Goal: Information Seeking & Learning: Understand process/instructions

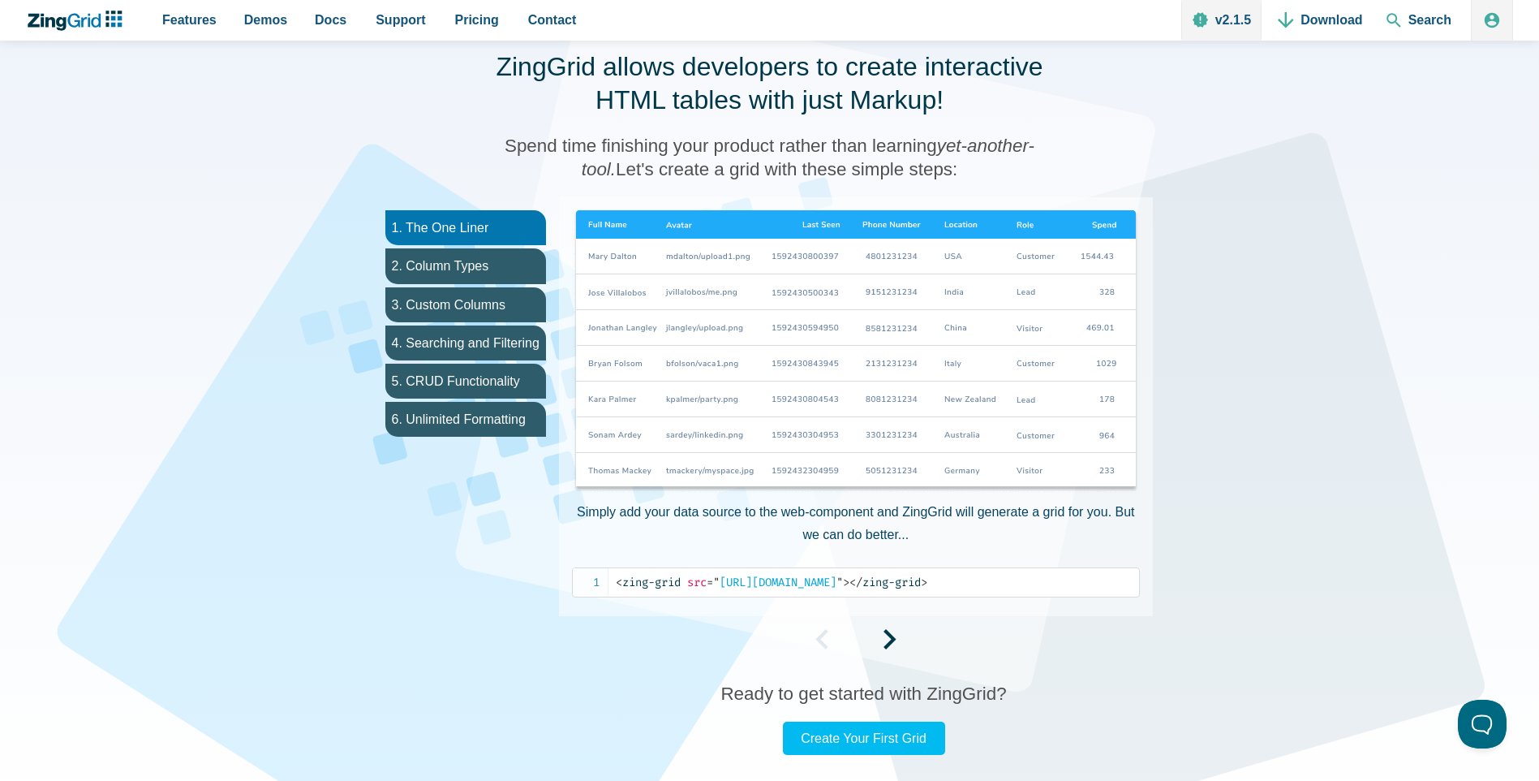
scroll to position [812, 0]
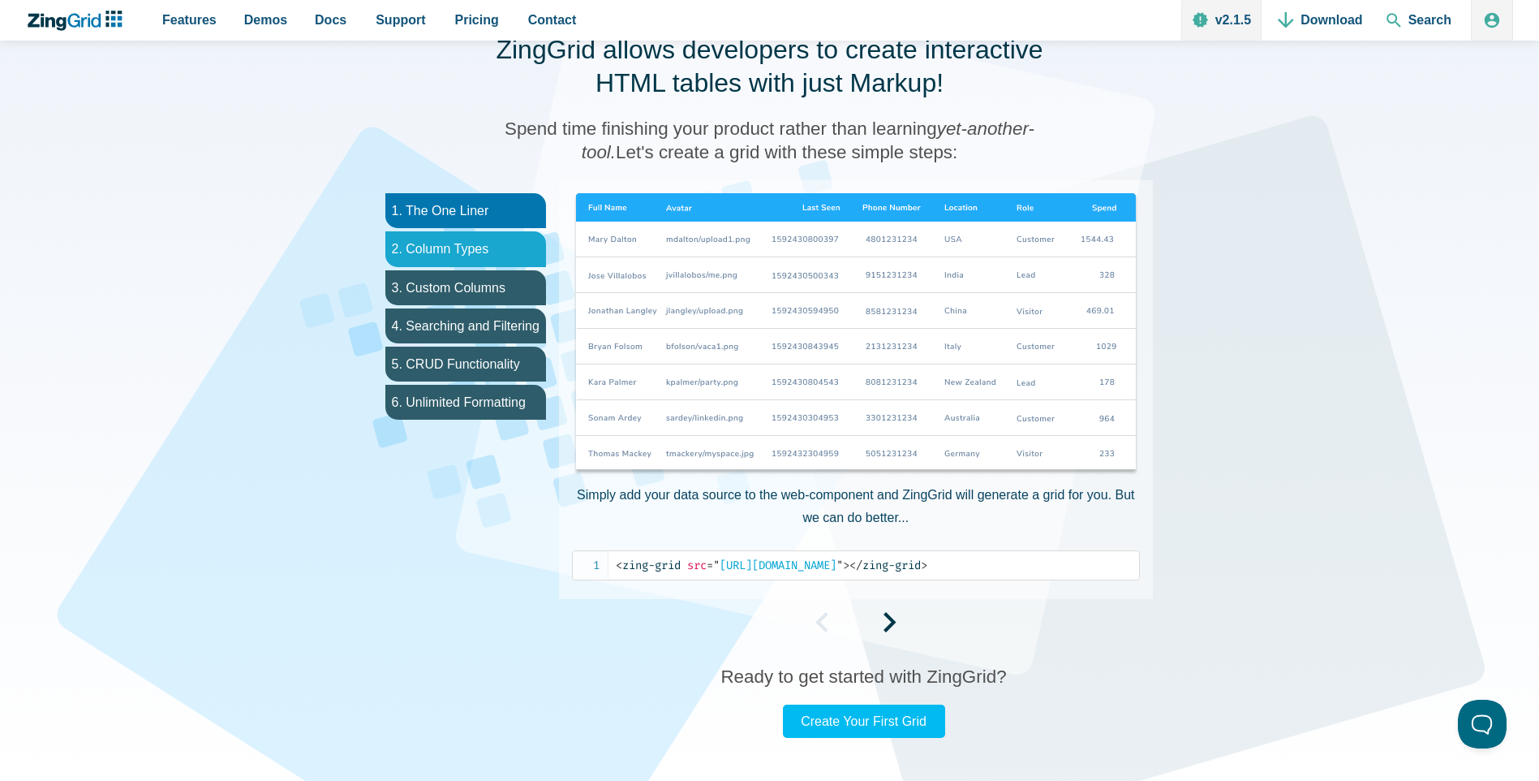
click at [491, 233] on li "2. Column Types" at bounding box center [465, 248] width 161 height 35
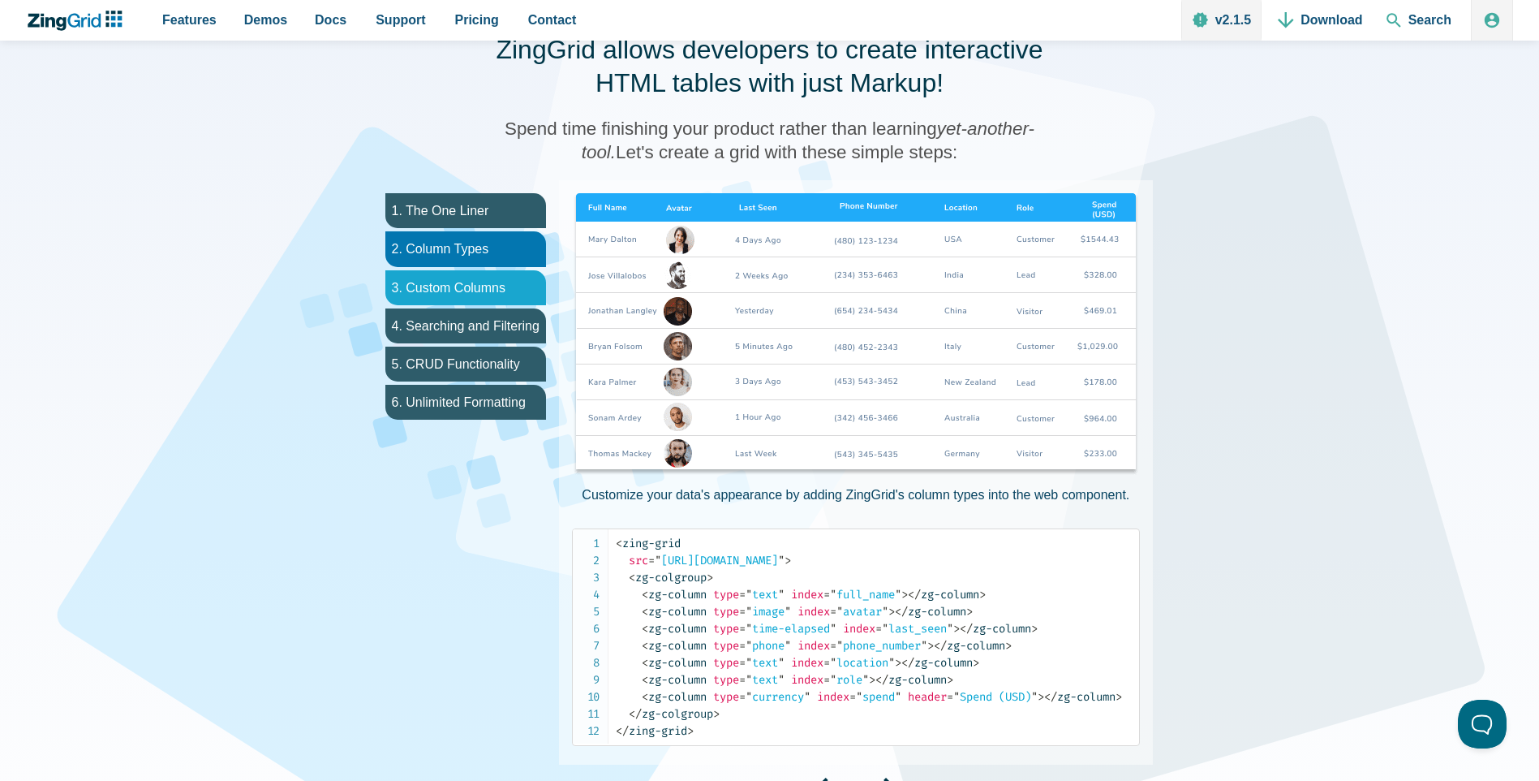
click at [496, 278] on li "3. Custom Columns" at bounding box center [465, 287] width 161 height 35
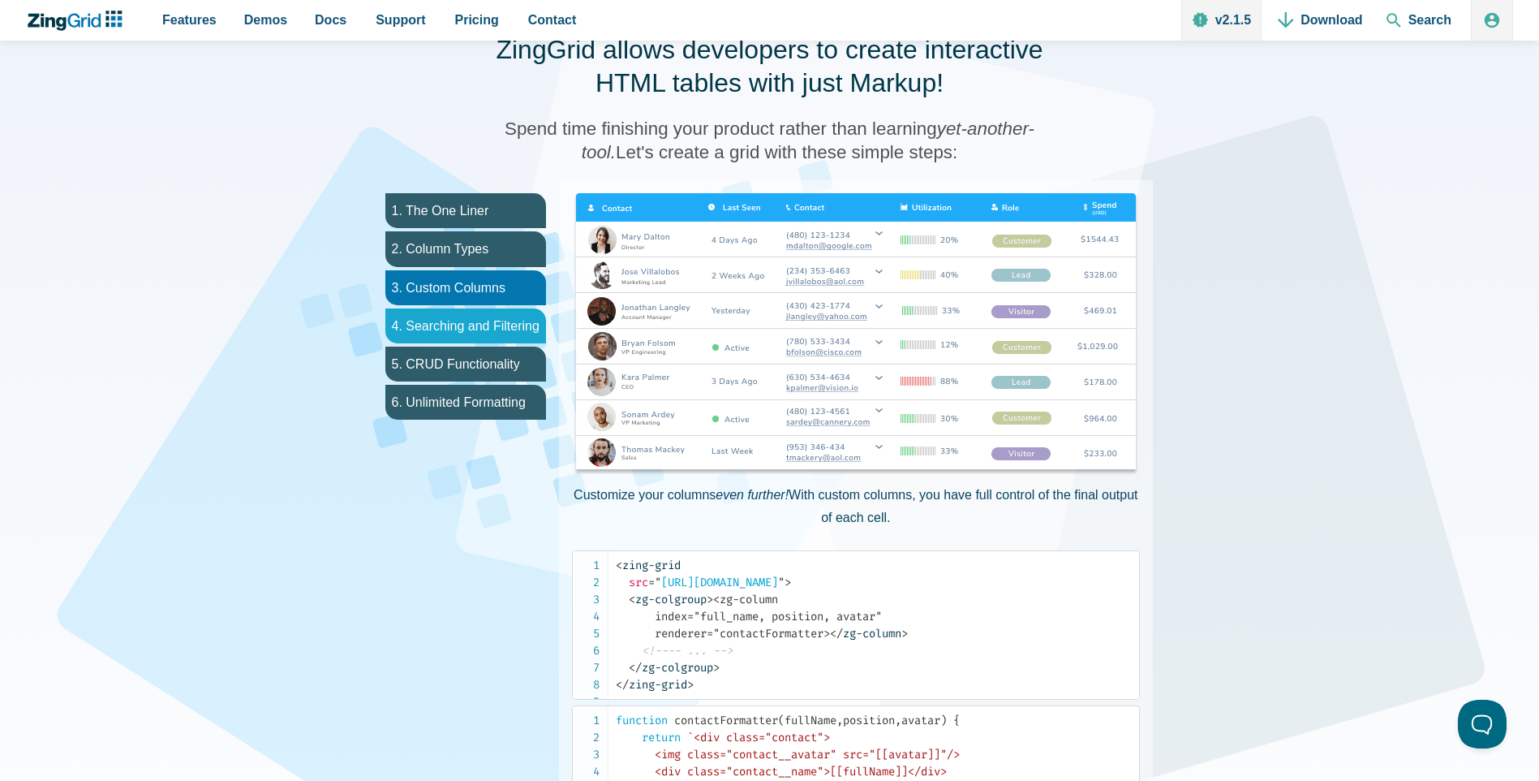
click at [494, 342] on li "4. Searching and Filtering" at bounding box center [465, 325] width 161 height 35
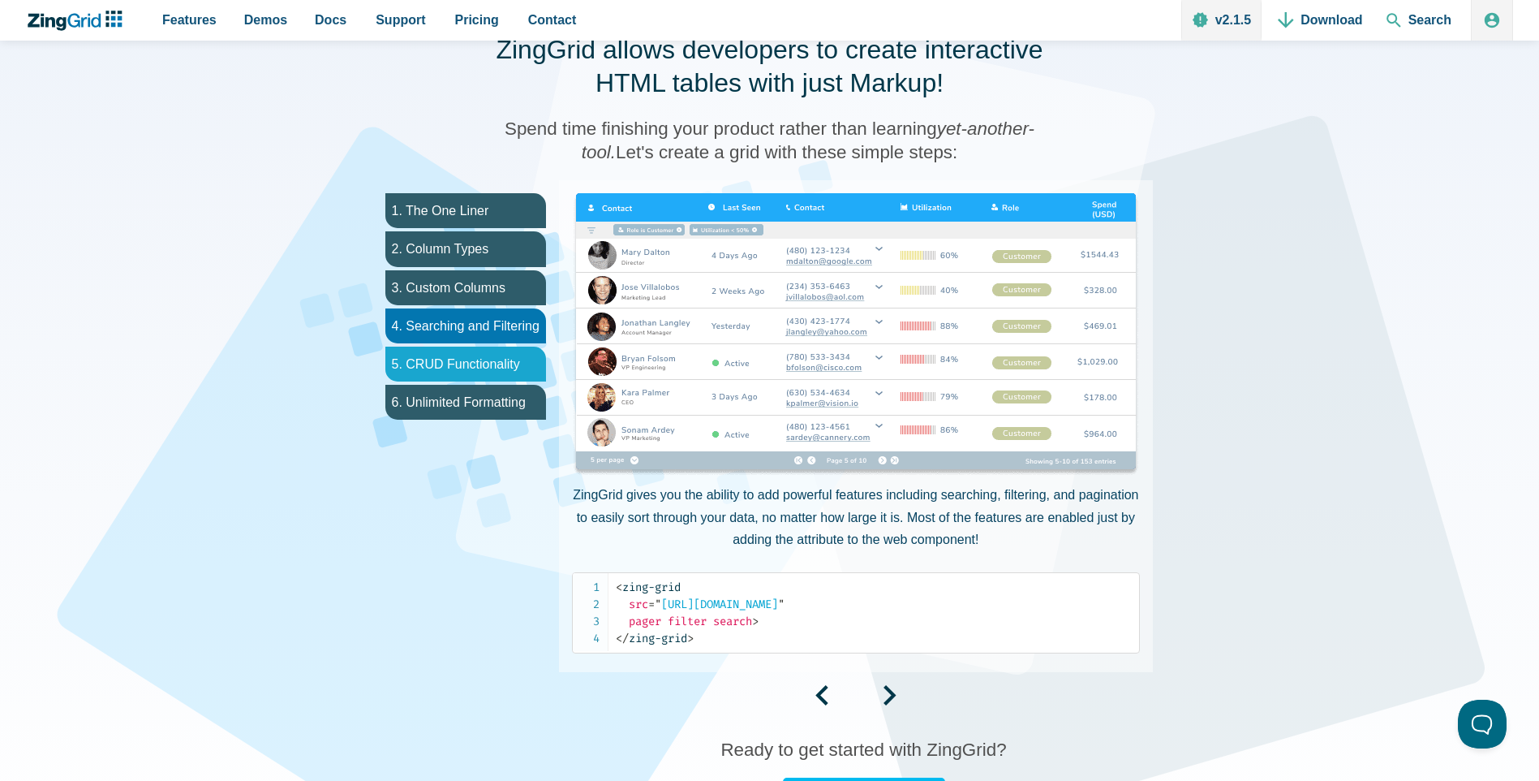
click at [493, 372] on li "5. CRUD Functionality" at bounding box center [465, 364] width 161 height 35
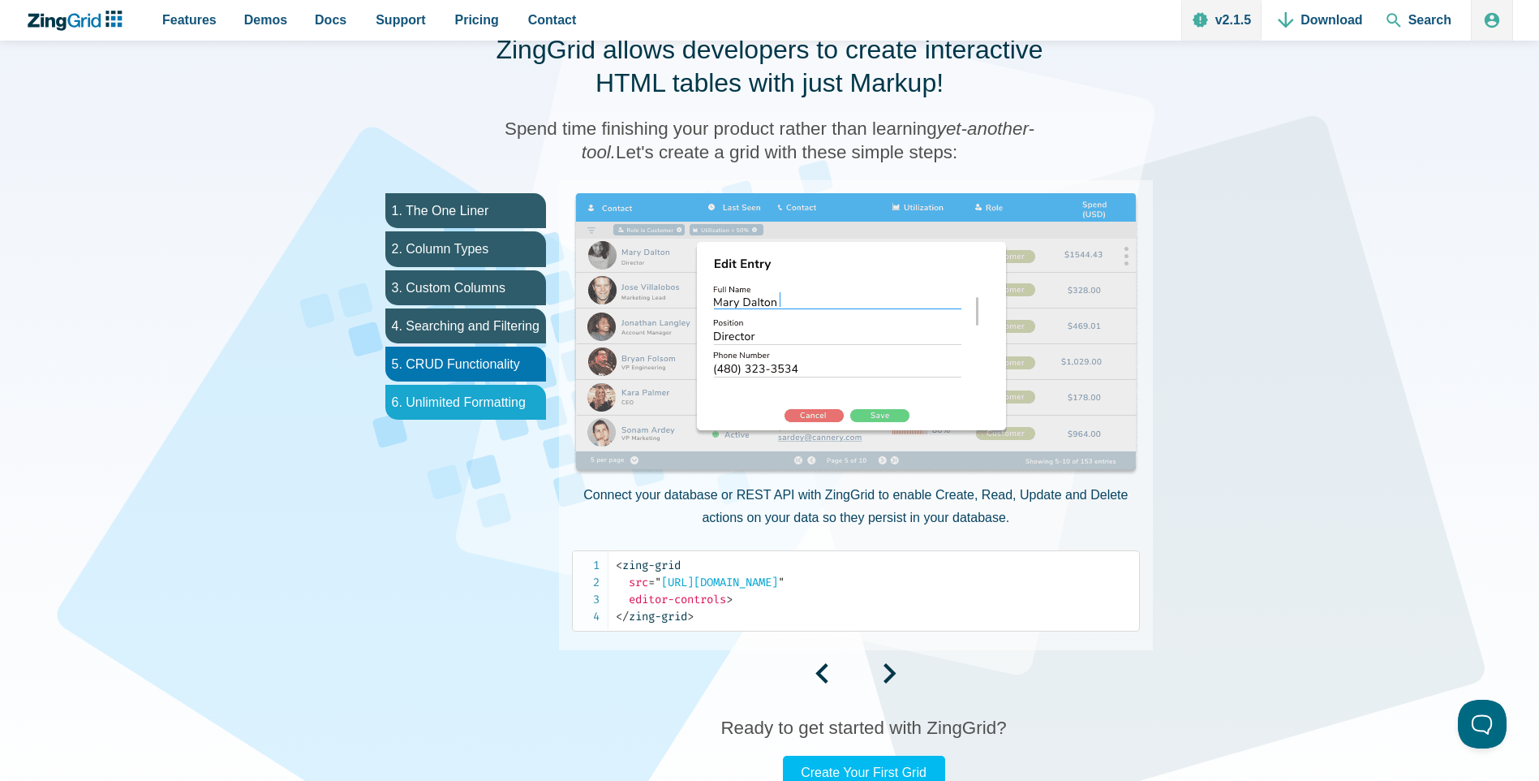
click at [499, 403] on li "6. Unlimited Formatting" at bounding box center [465, 402] width 161 height 35
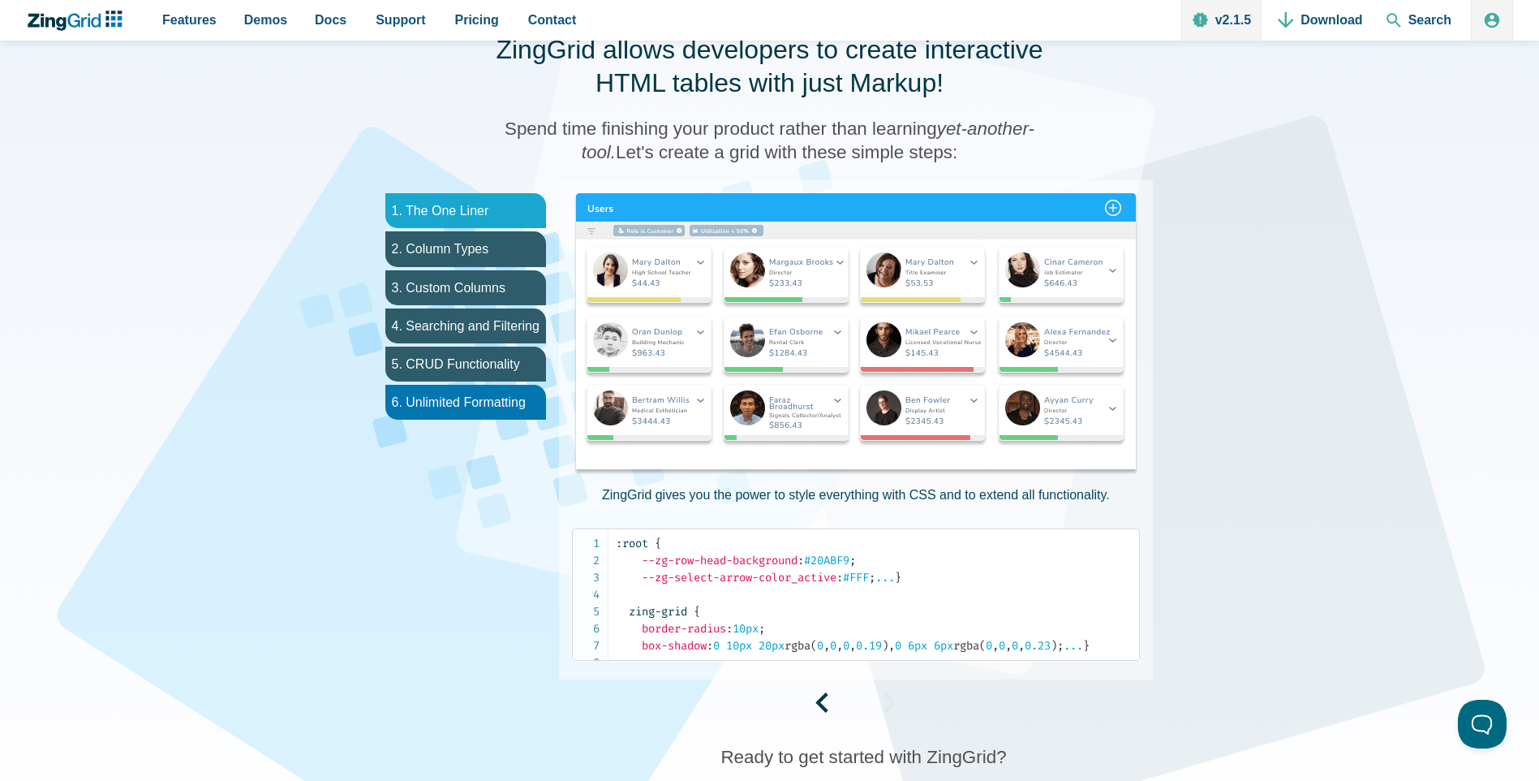
click at [509, 203] on li "1. The One Liner" at bounding box center [465, 210] width 161 height 35
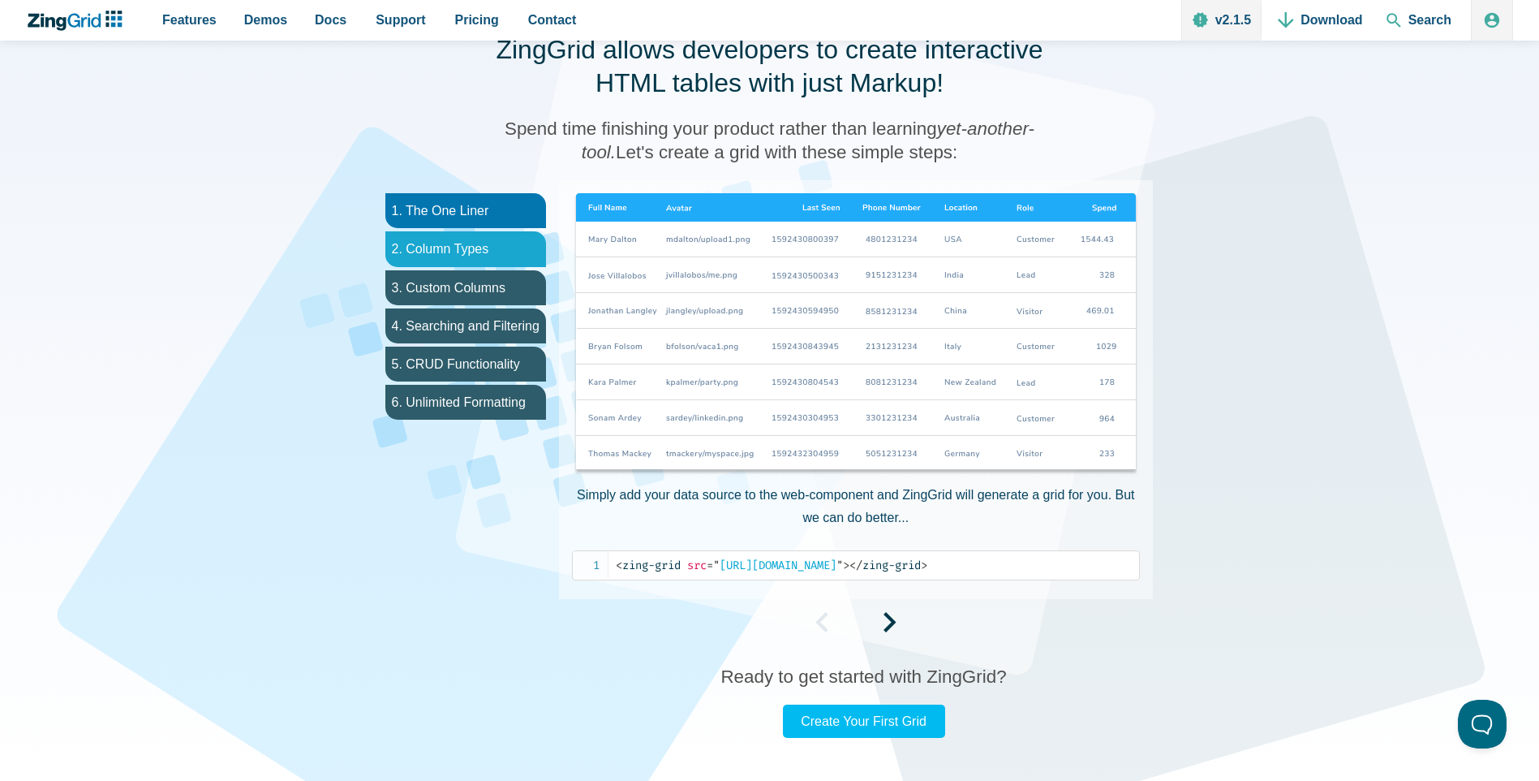
click at [498, 255] on li "2. Column Types" at bounding box center [465, 248] width 161 height 35
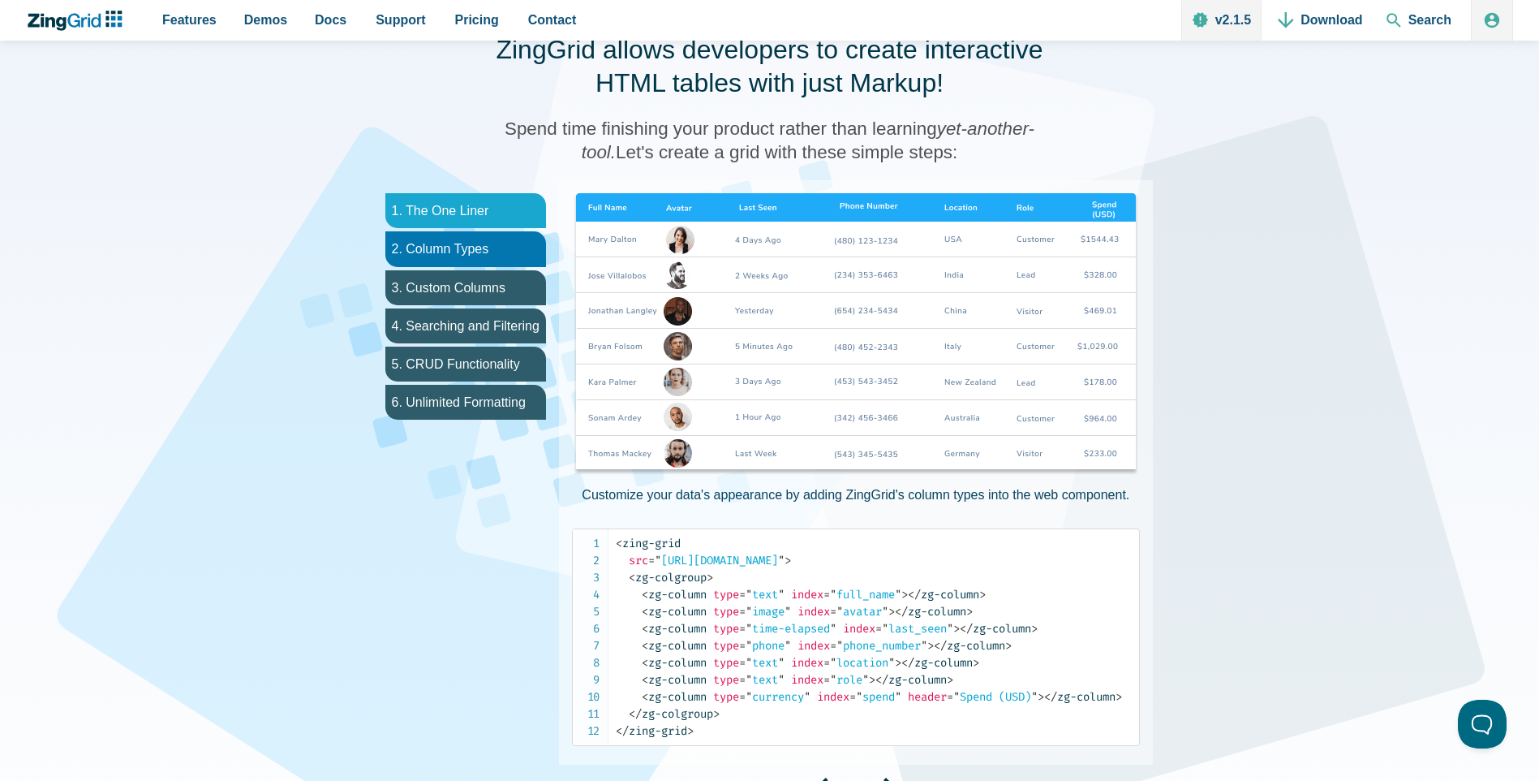
click at [500, 209] on li "1. The One Liner" at bounding box center [465, 210] width 161 height 35
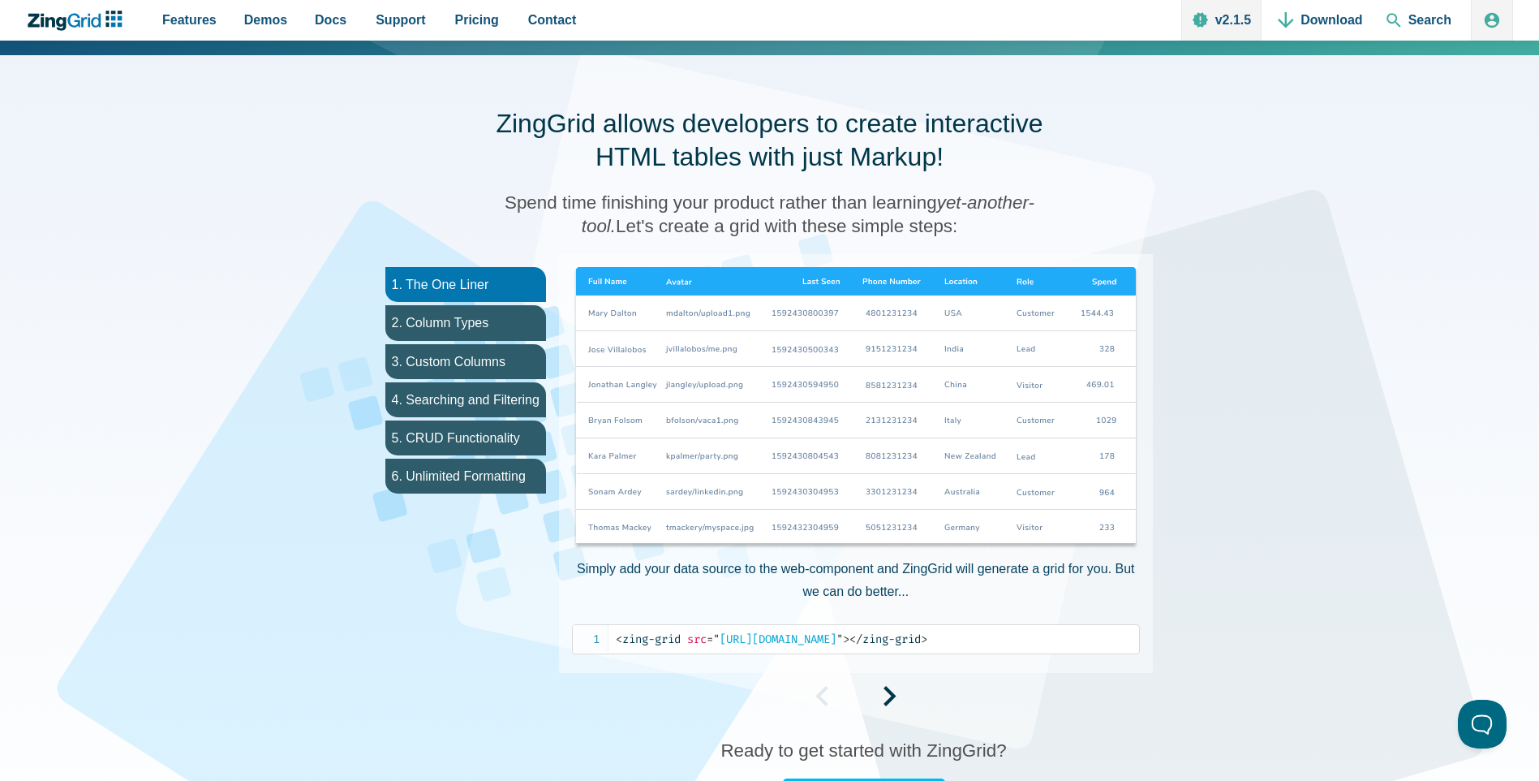
scroll to position [730, 0]
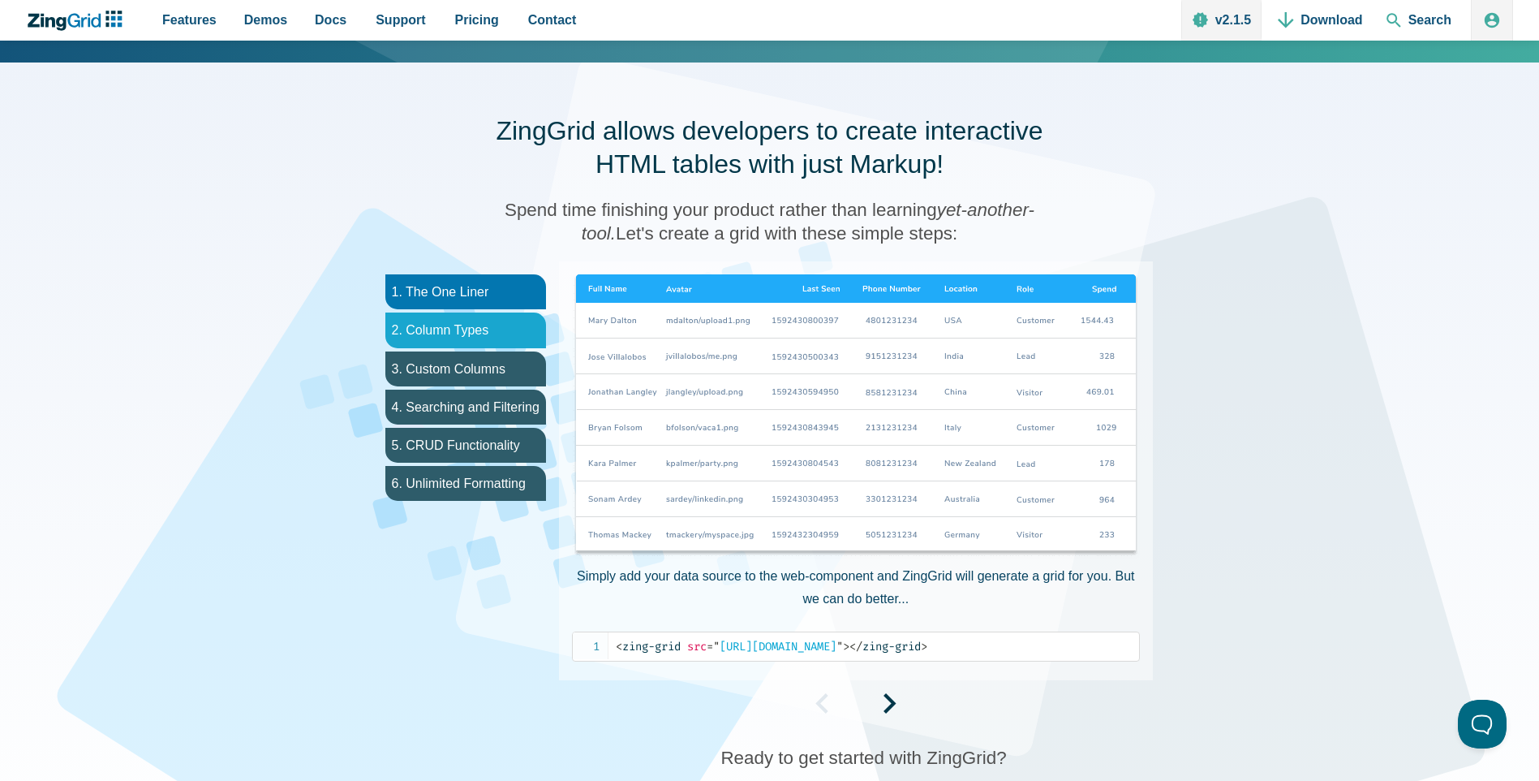
click at [416, 329] on li "2. Column Types" at bounding box center [465, 329] width 161 height 35
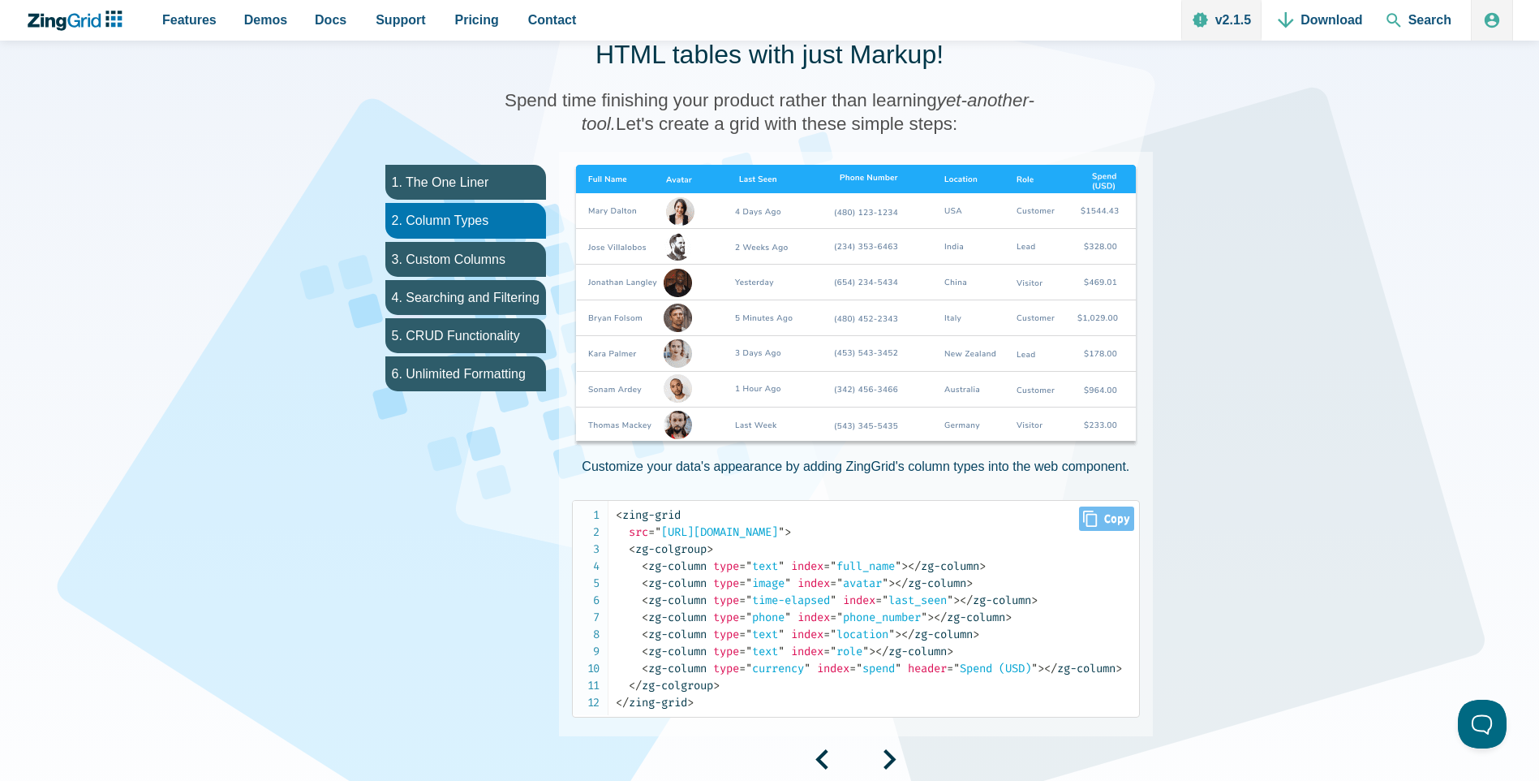
scroll to position [812, 0]
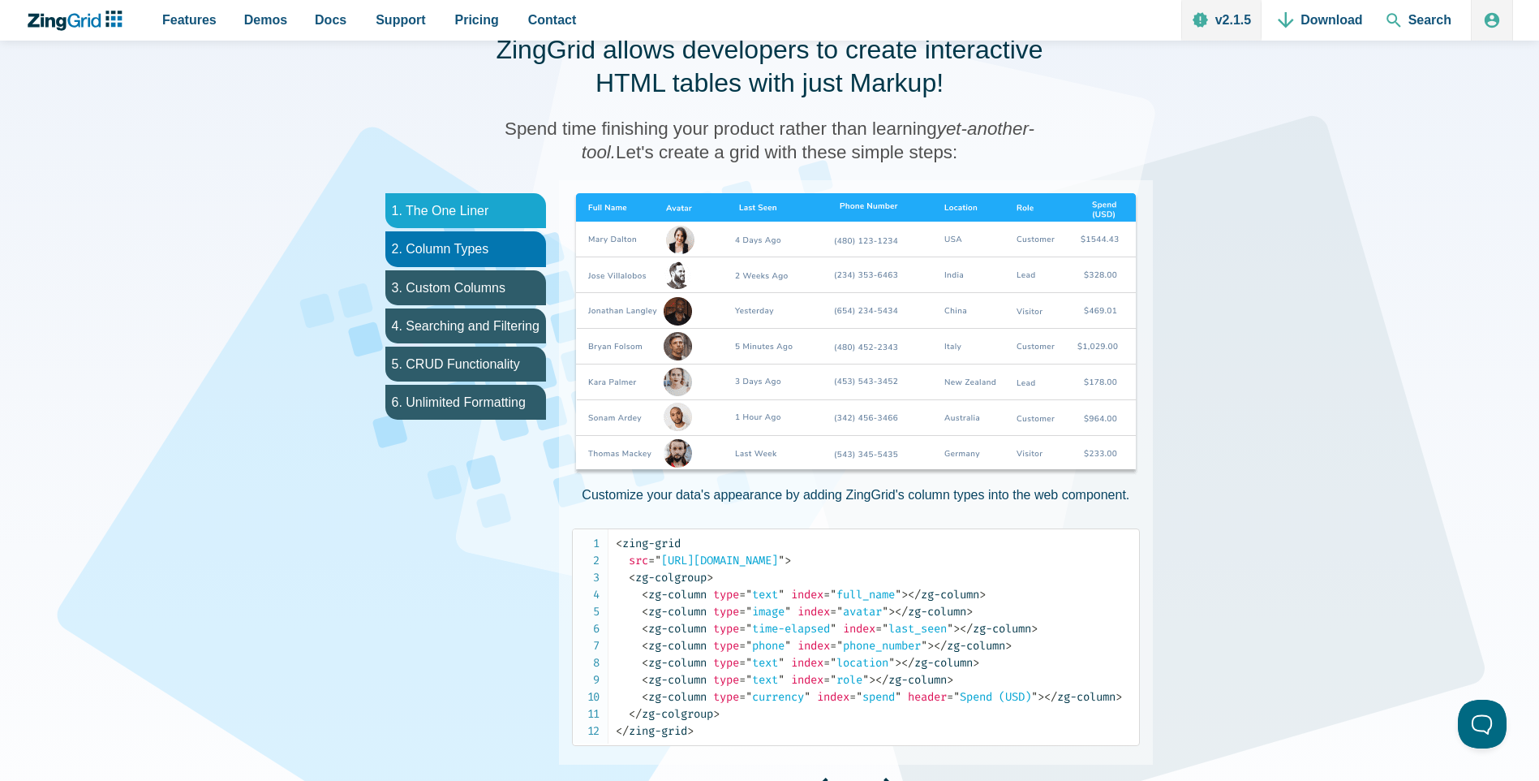
click at [420, 208] on li "1. The One Liner" at bounding box center [465, 210] width 161 height 35
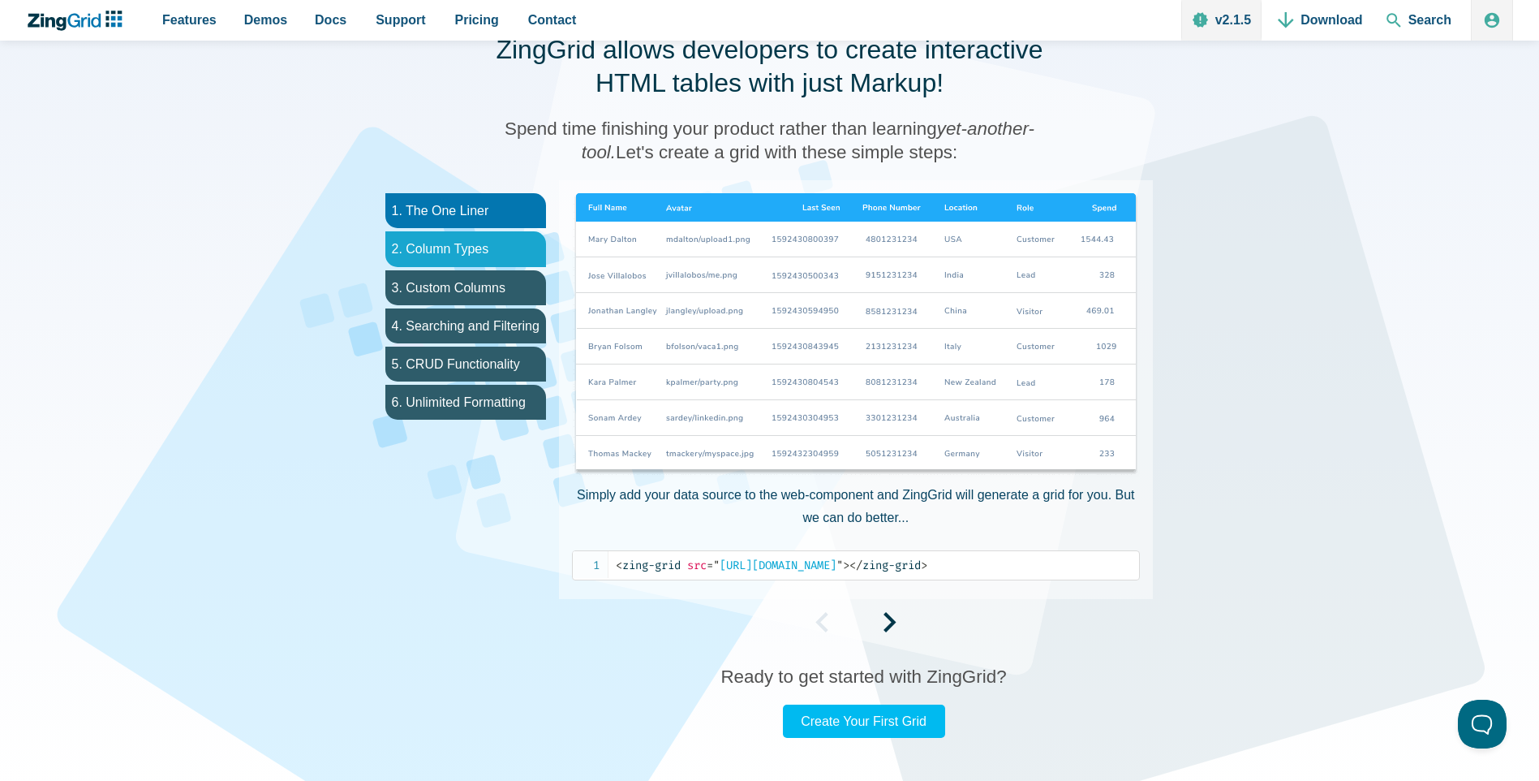
click at [423, 257] on li "2. Column Types" at bounding box center [465, 248] width 161 height 35
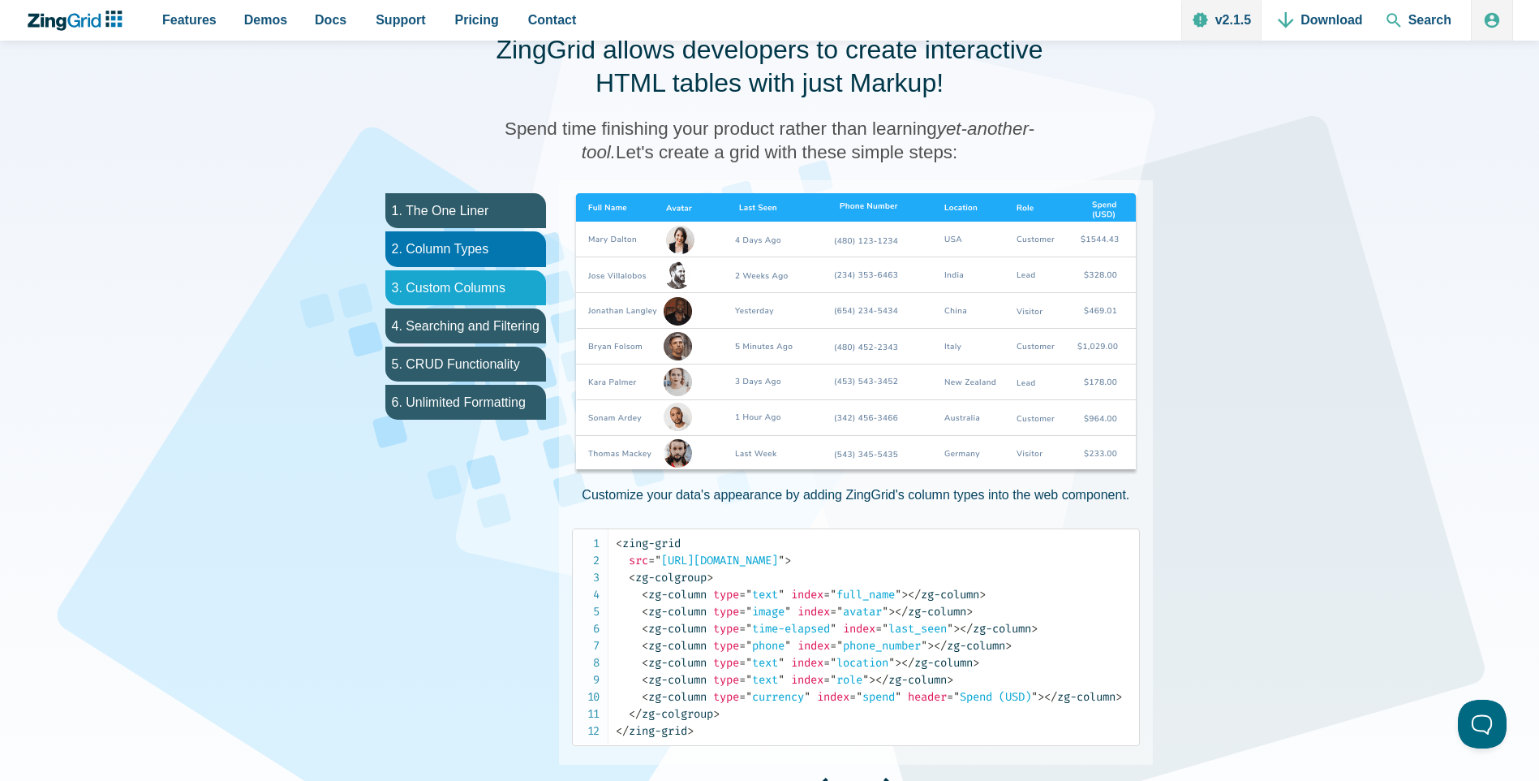
click at [430, 285] on li "3. Custom Columns" at bounding box center [465, 287] width 161 height 35
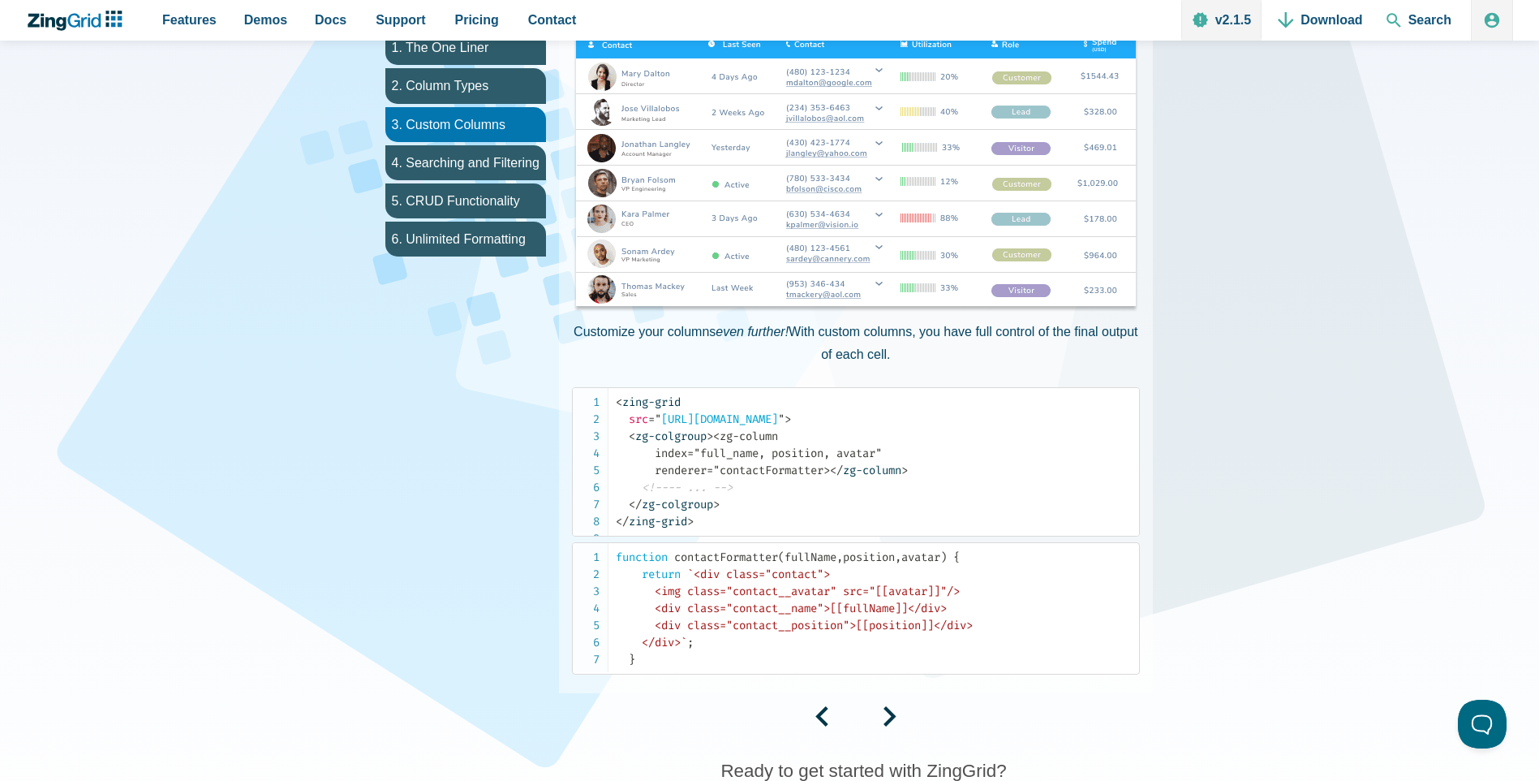
scroll to position [974, 0]
click at [510, 164] on li "4. Searching and Filtering" at bounding box center [465, 163] width 161 height 35
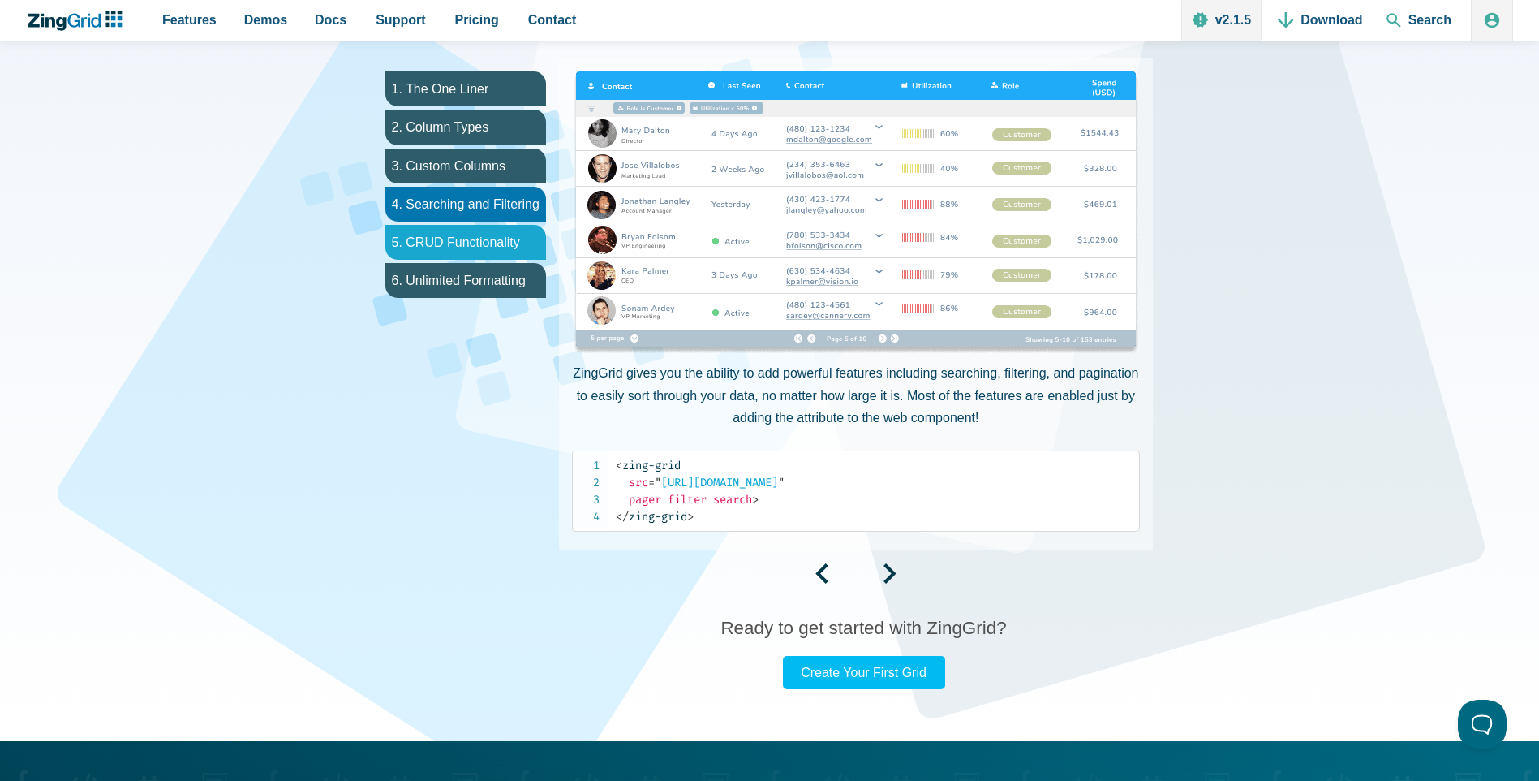
scroll to position [893, 0]
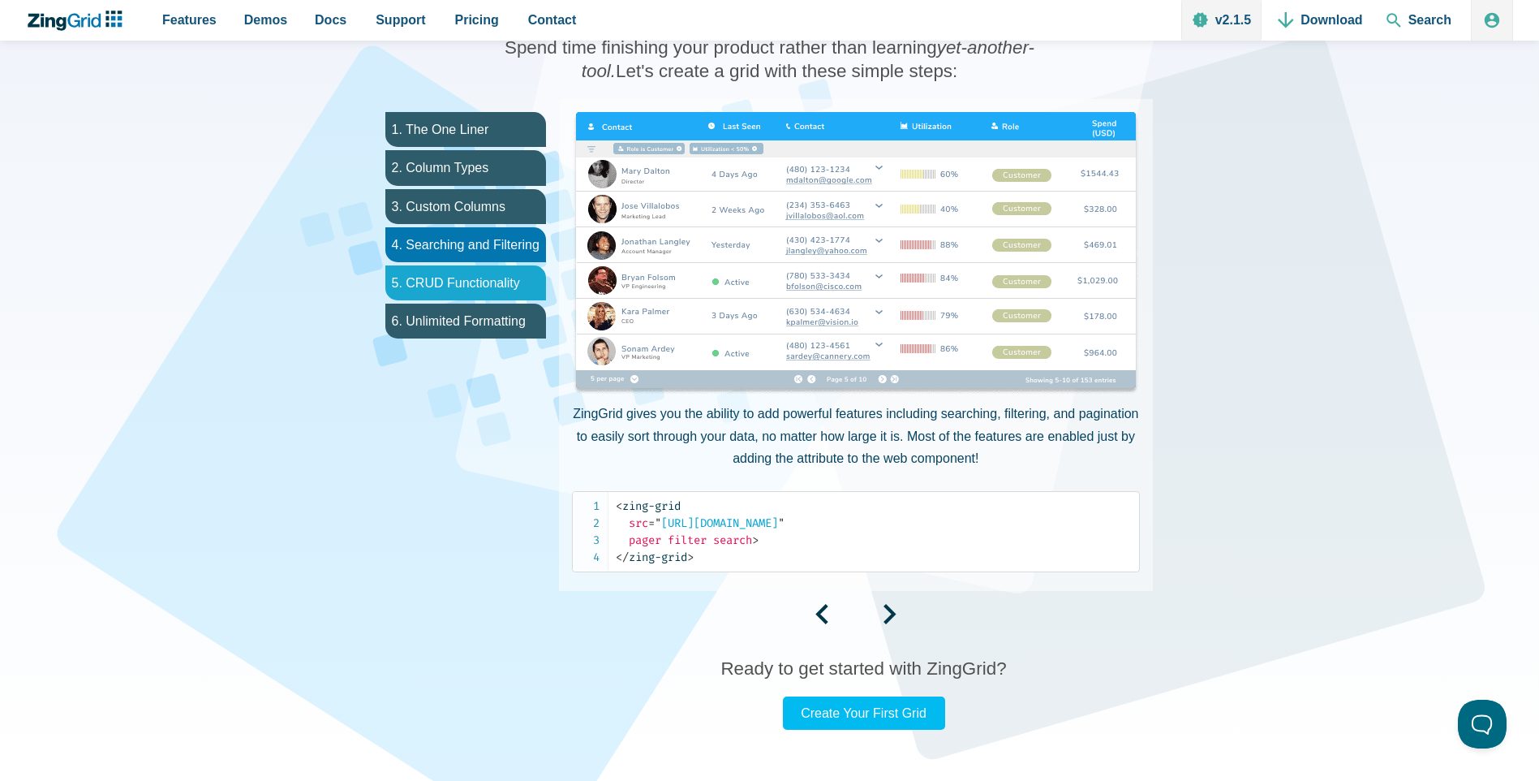
click at [478, 282] on li "5. CRUD Functionality" at bounding box center [465, 282] width 161 height 35
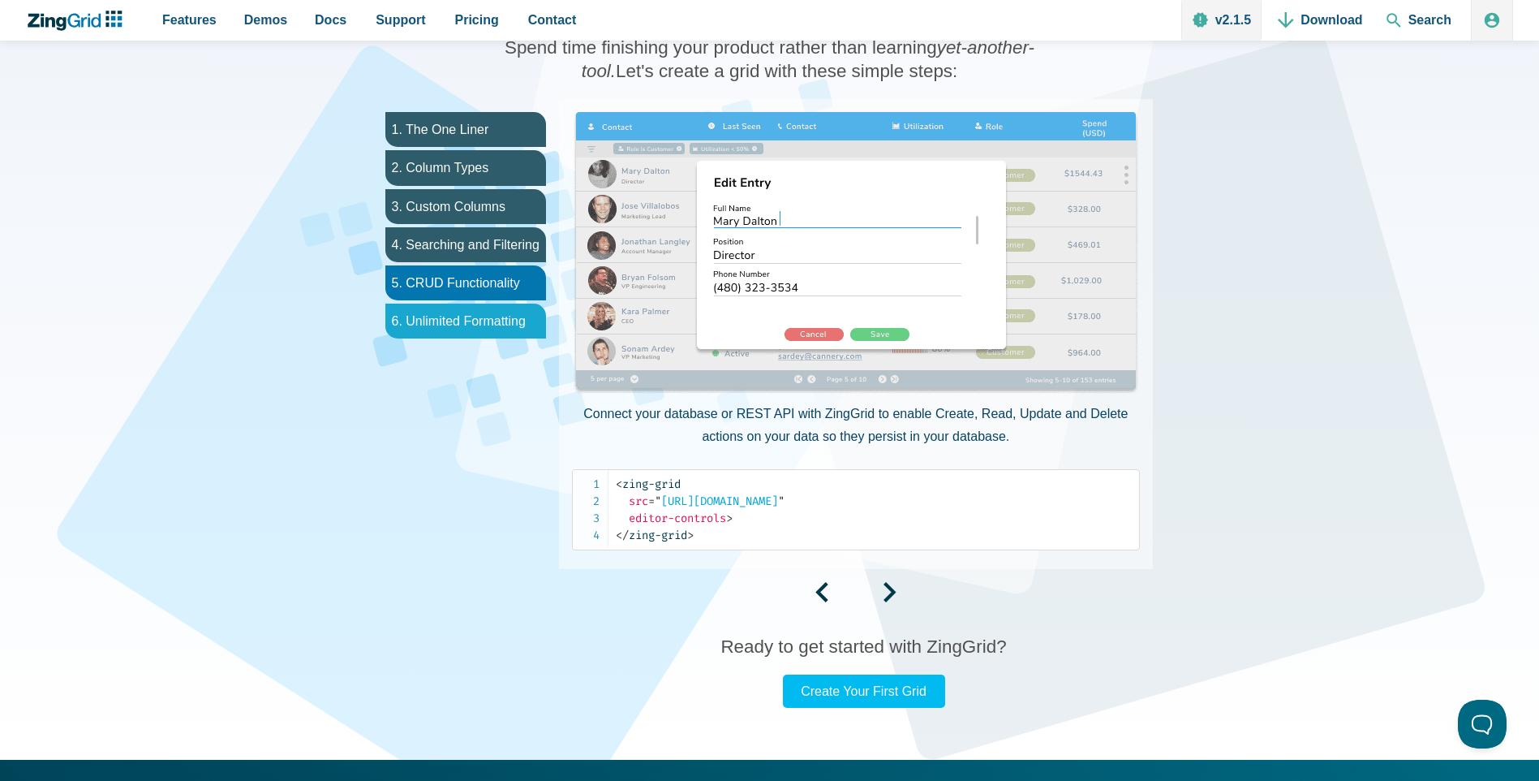
click at [447, 322] on li "6. Unlimited Formatting" at bounding box center [465, 321] width 161 height 35
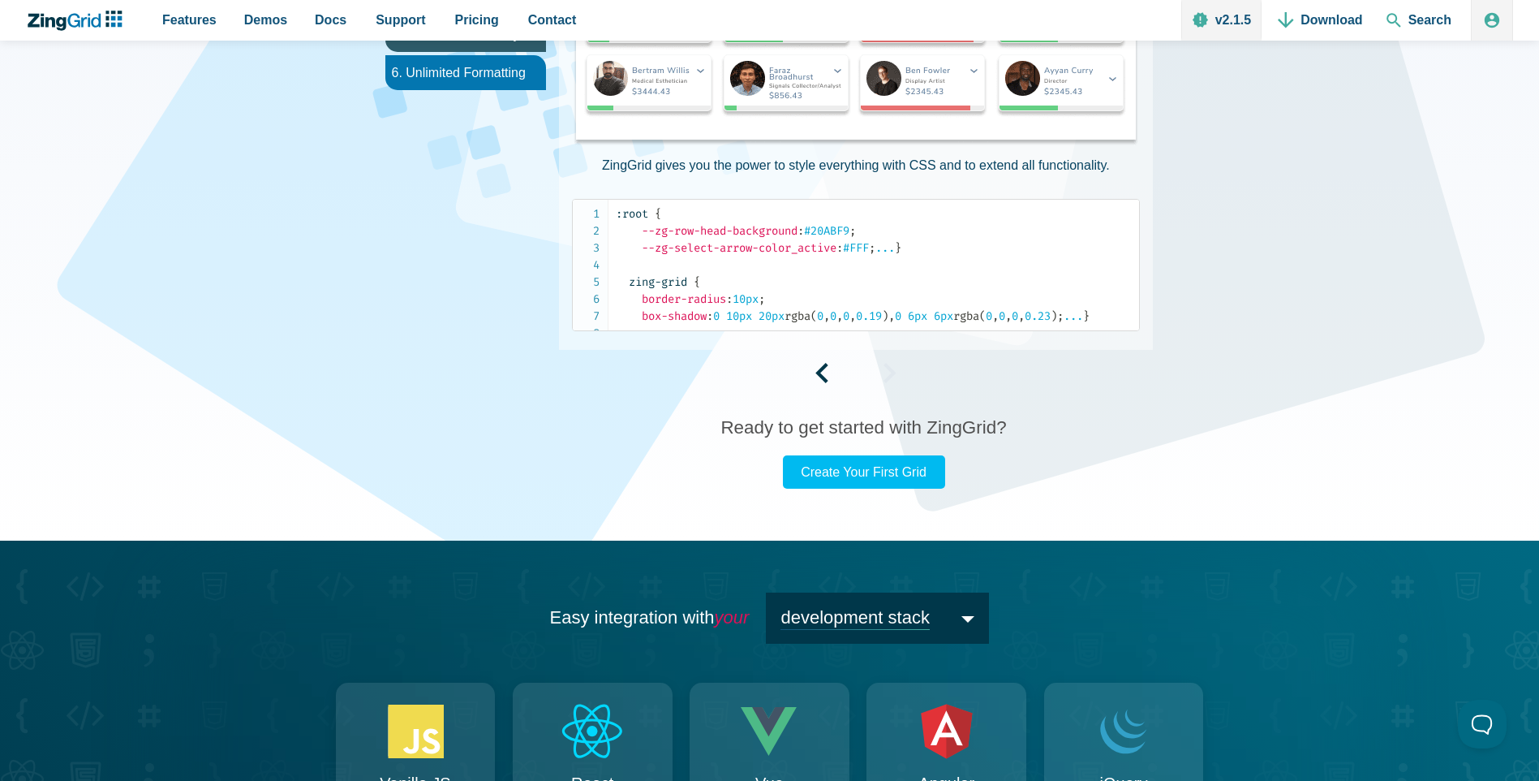
scroll to position [1298, 0]
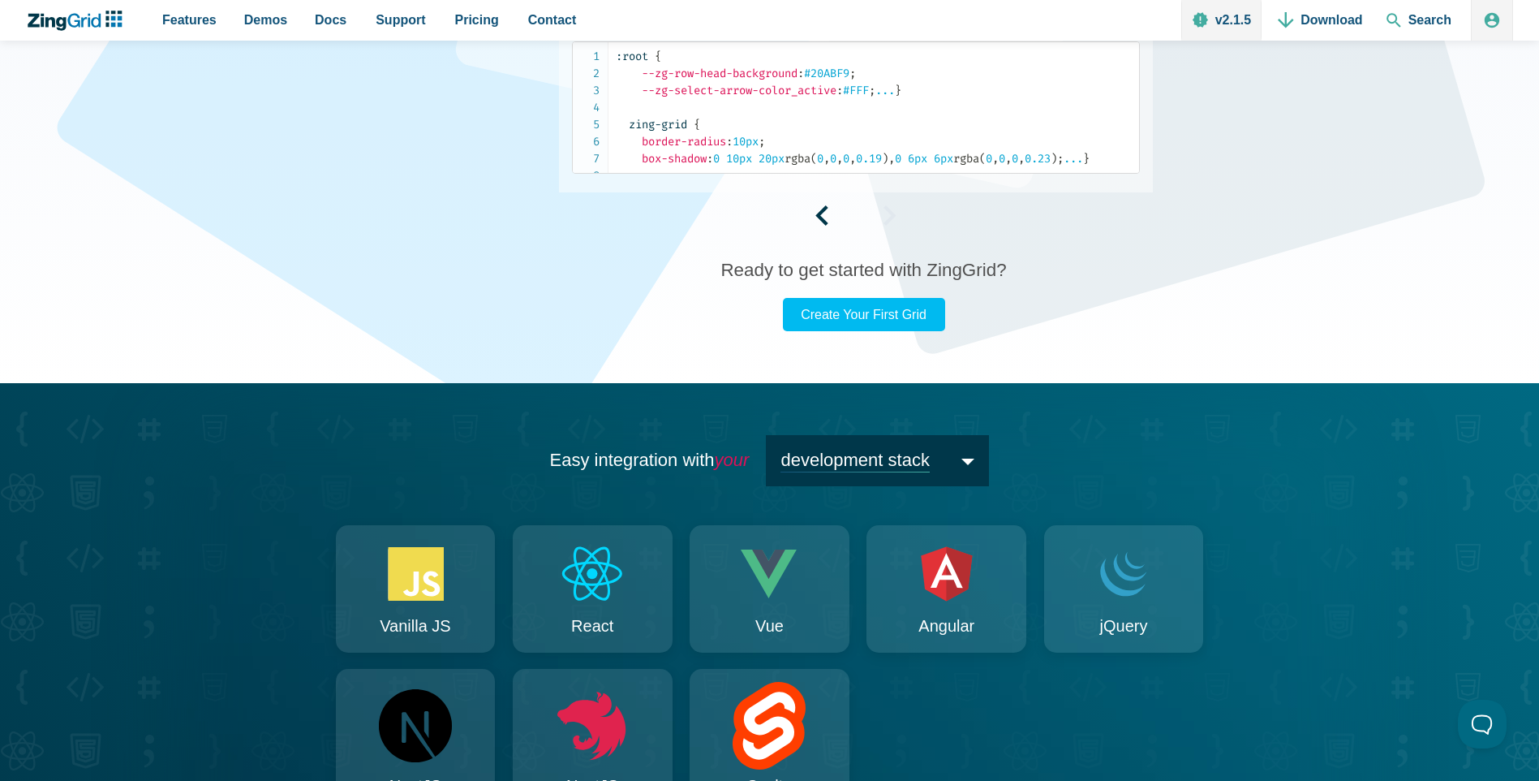
click at [868, 331] on link "Create Your First Grid" at bounding box center [864, 314] width 162 height 33
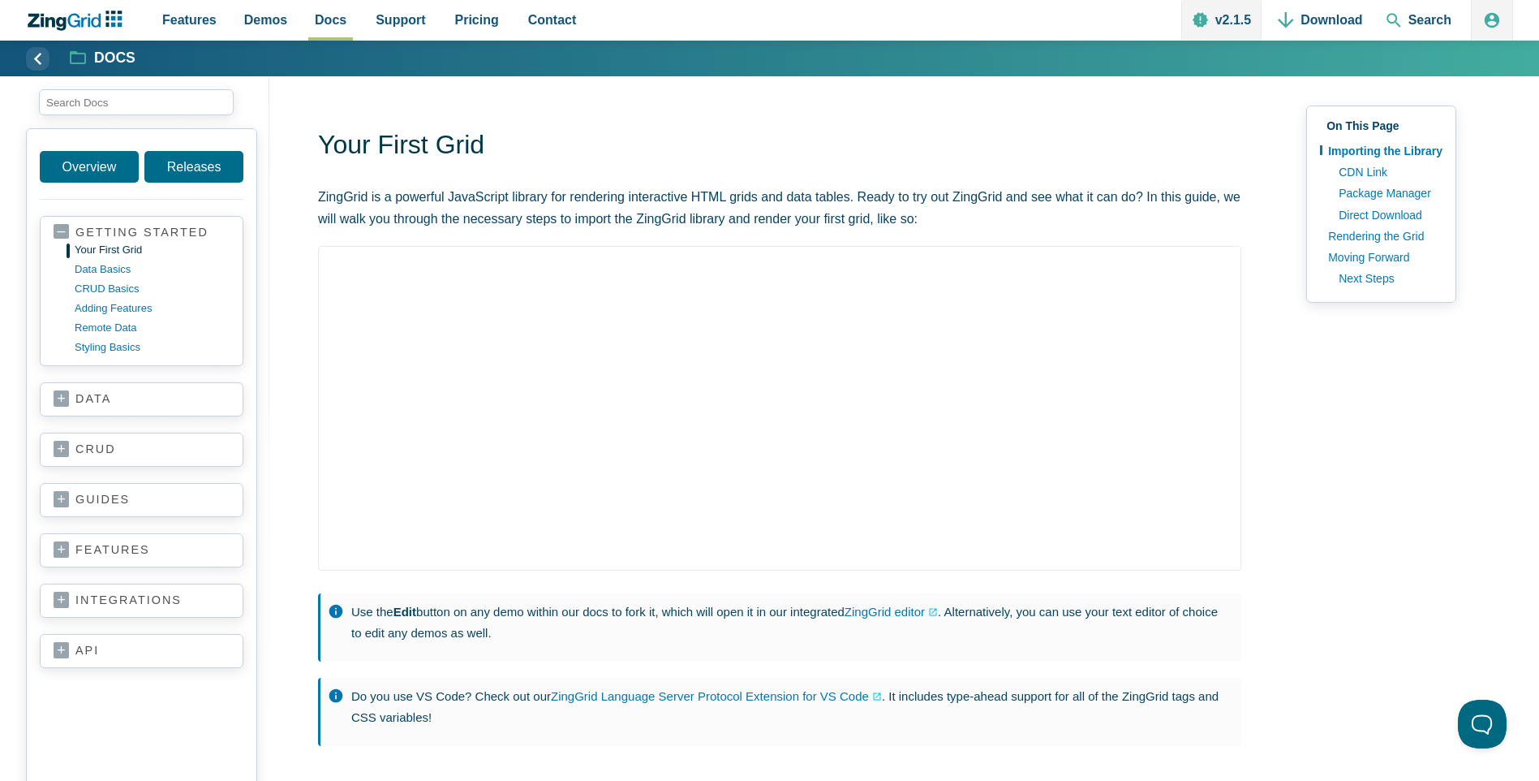
drag, startPoint x: 239, startPoint y: 500, endPoint x: 304, endPoint y: 552, distance: 83.8
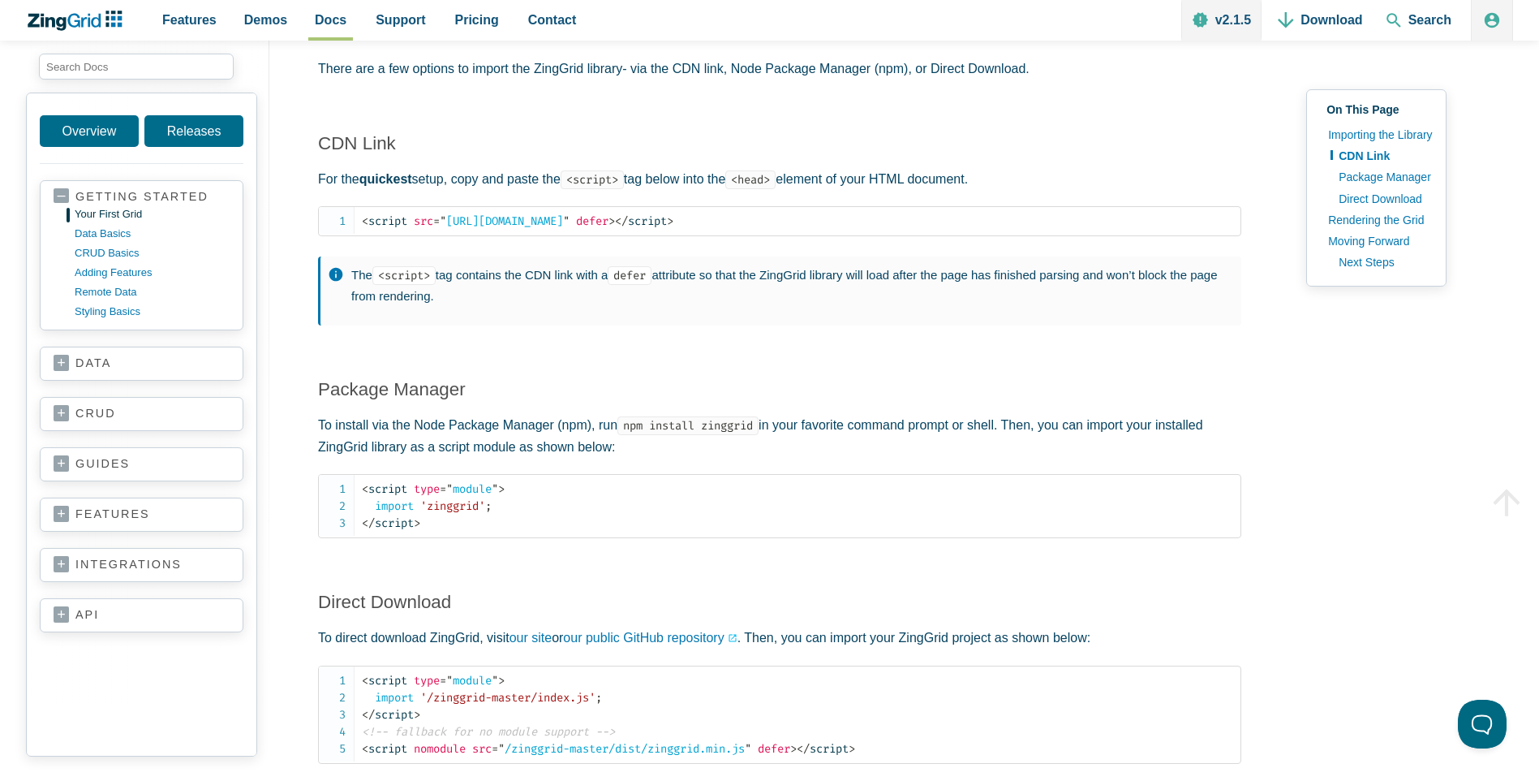
scroll to position [1380, 0]
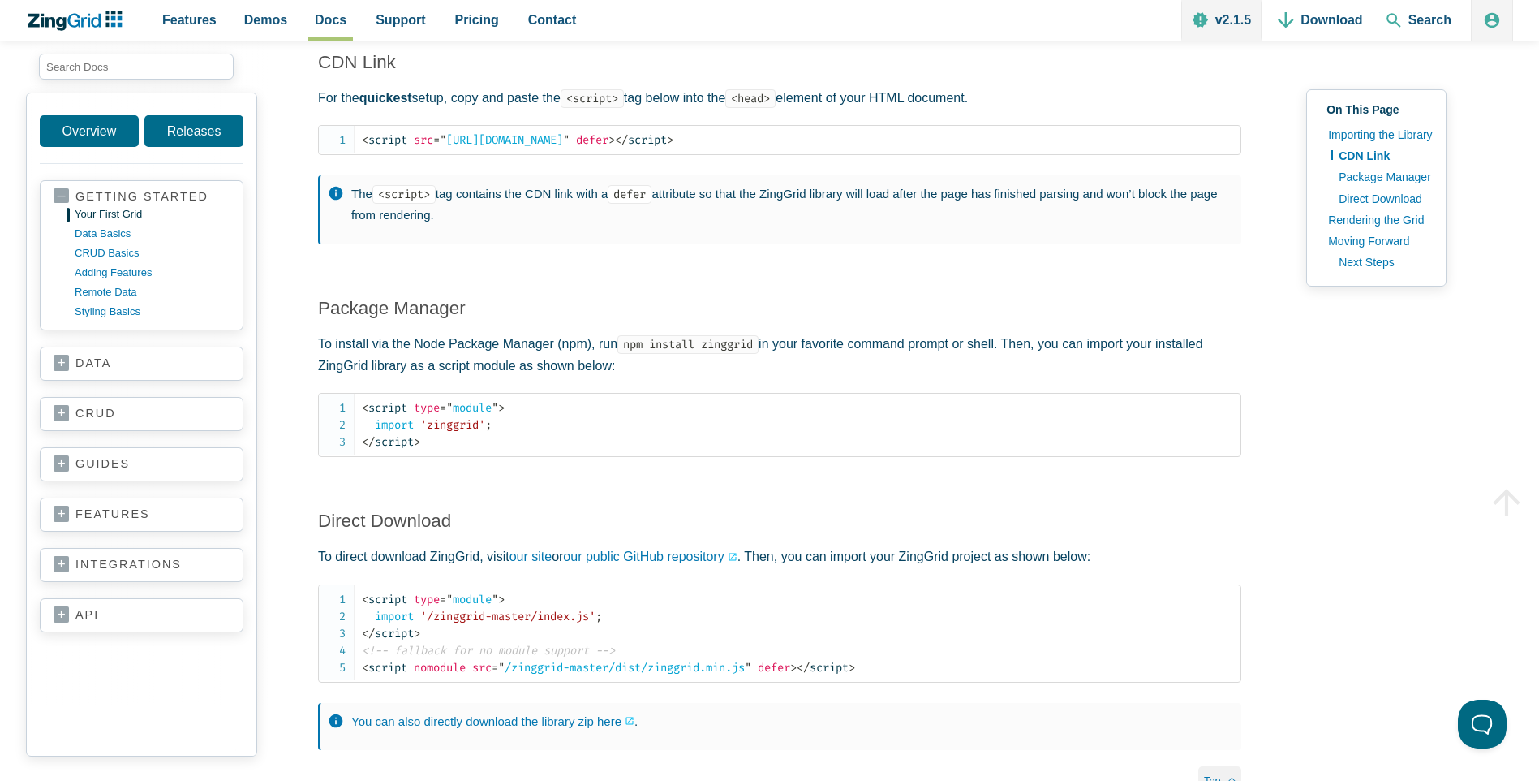
click at [1429, 405] on div "Your First Grid ZingGrid is a powerful JavaScript library for rendering interac…" at bounding box center [902, 632] width 1169 height 3767
